Goal: Download file/media

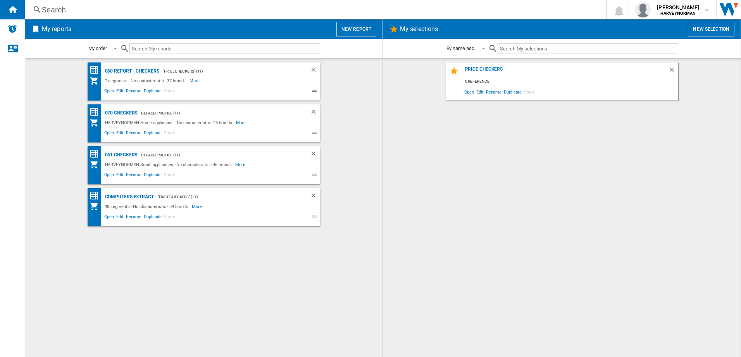
click at [123, 70] on div "060 report - Checkers" at bounding box center [131, 71] width 56 height 10
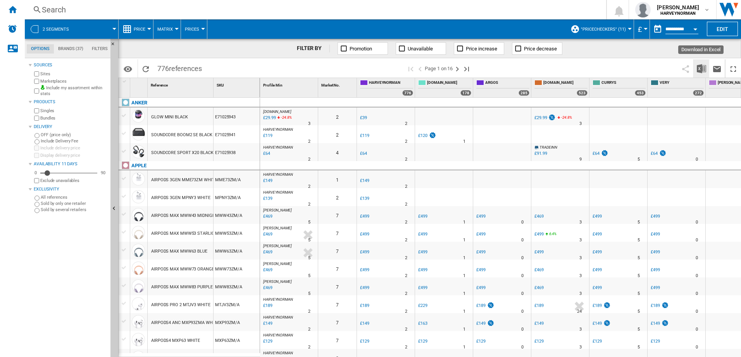
click at [700, 69] on img "Download in Excel" at bounding box center [701, 68] width 9 height 9
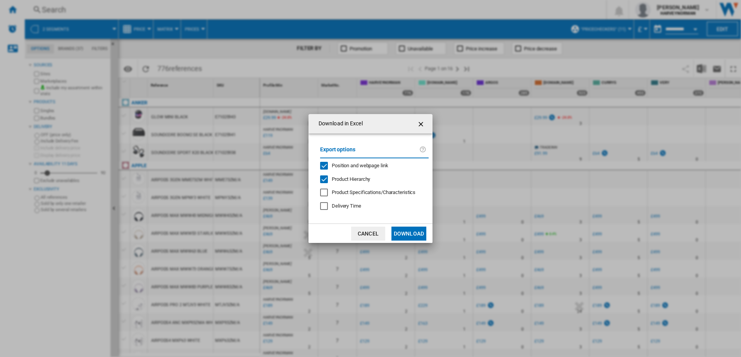
click at [416, 235] on button "Download" at bounding box center [408, 233] width 35 height 14
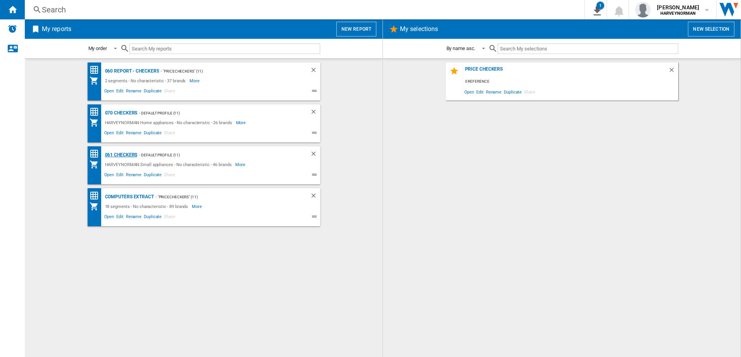
click at [126, 153] on div "061 Checkers" at bounding box center [120, 155] width 34 height 10
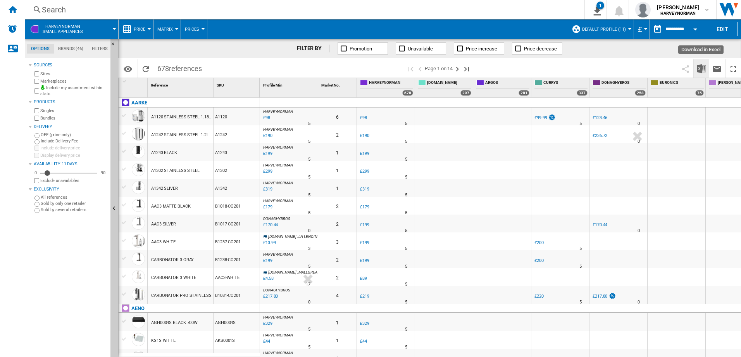
click at [697, 68] on img "Download in Excel" at bounding box center [701, 68] width 9 height 9
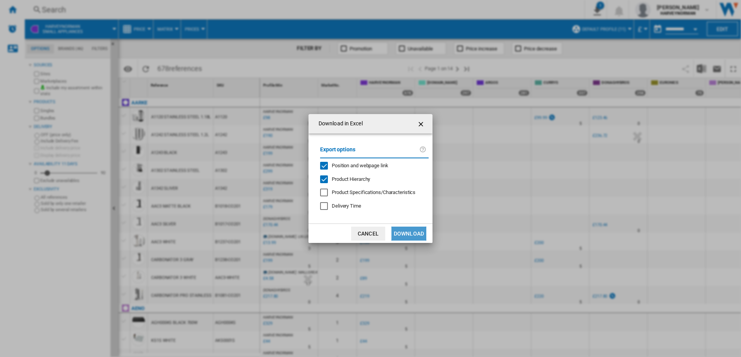
click at [399, 232] on button "Download" at bounding box center [408, 233] width 35 height 14
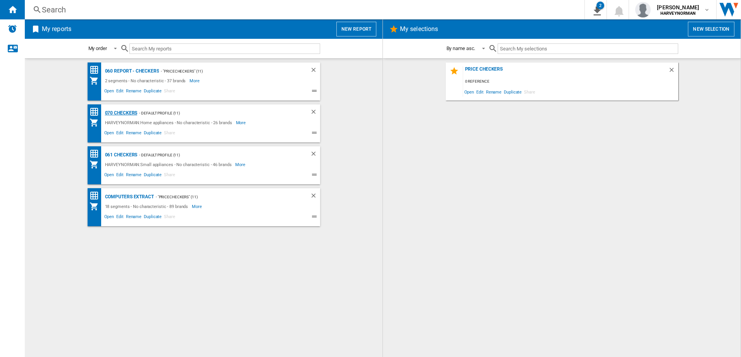
click at [121, 114] on div "070 Checkers" at bounding box center [120, 113] width 34 height 10
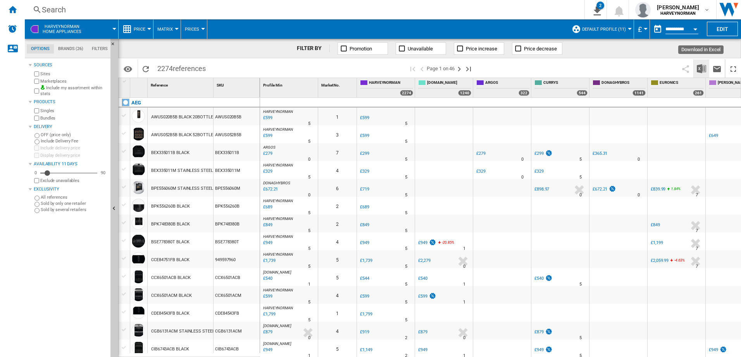
click at [700, 68] on img "Download in Excel" at bounding box center [701, 68] width 9 height 9
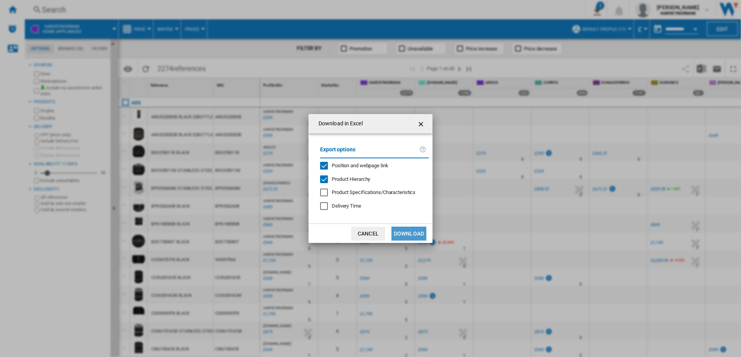
click at [411, 232] on button "Download" at bounding box center [408, 233] width 35 height 14
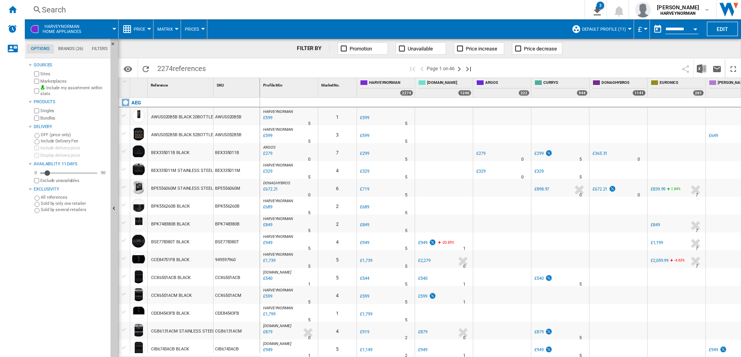
click at [508, 9] on div "Search" at bounding box center [303, 9] width 522 height 11
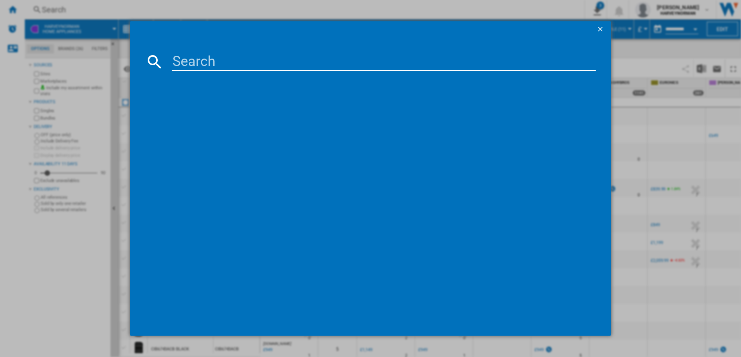
click at [599, 29] on ng-md-icon "getI18NText('BUTTONS.CLOSE_DIALOG')" at bounding box center [600, 29] width 9 height 9
